Goal: Communication & Community: Answer question/provide support

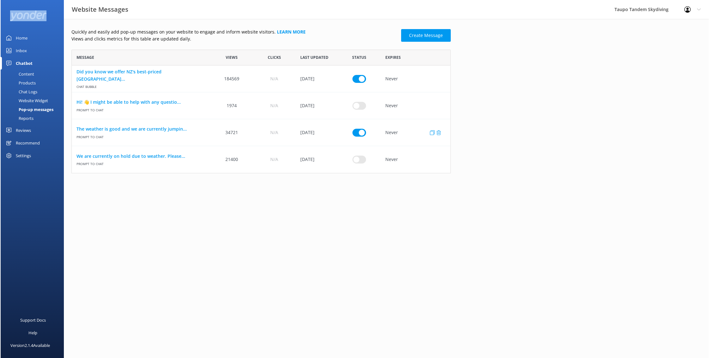
scroll to position [124, 379]
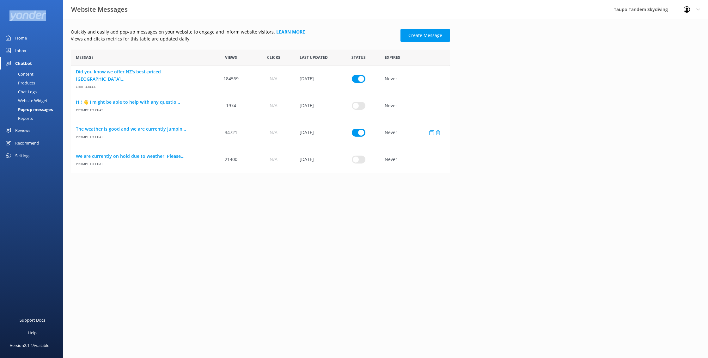
click at [358, 83] on input "row" at bounding box center [359, 79] width 14 height 8
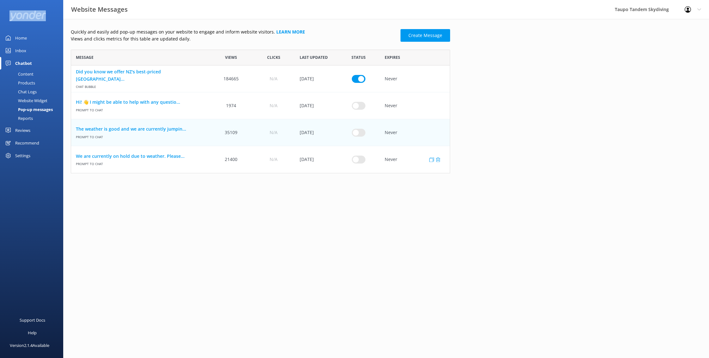
click at [331, 149] on div "Did you know we offer NZ's best-priced [GEOGRAPHIC_DATA]... Chat bubble 184665 …" at bounding box center [260, 119] width 379 height 108
click at [358, 137] on div "row" at bounding box center [358, 132] width 42 height 27
click at [359, 133] on input "row" at bounding box center [359, 132] width 14 height 8
checkbox input "true"
click at [158, 130] on link "The weather is good and we are currently jumpin..." at bounding box center [140, 129] width 129 height 7
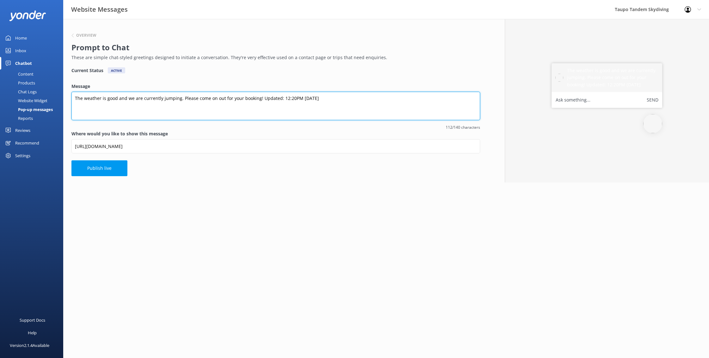
drag, startPoint x: 281, startPoint y: 97, endPoint x: 288, endPoint y: 97, distance: 7.3
click at [281, 97] on textarea "The weather is good and we are currently jumping. Please come on out for your b…" at bounding box center [275, 106] width 409 height 28
type textarea "The weather is good and we are currently jumping. Please come on out for your b…"
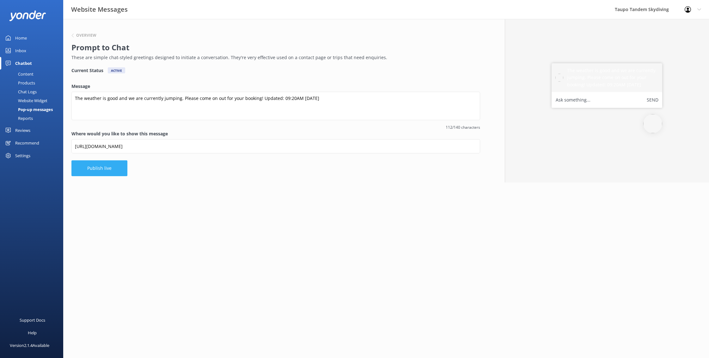
click at [113, 165] on button "Publish live" at bounding box center [99, 168] width 56 height 16
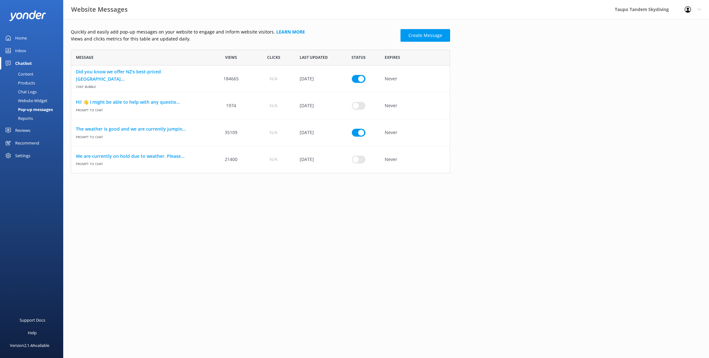
scroll to position [124, 379]
